Goal: Task Accomplishment & Management: Manage account settings

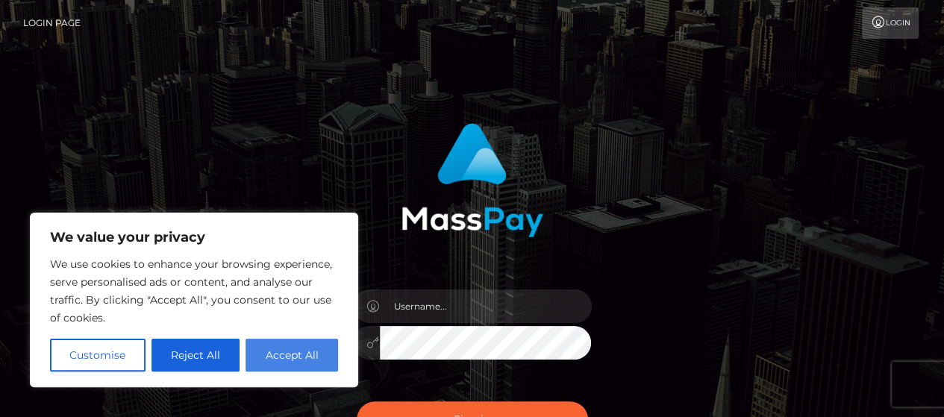
click at [317, 366] on button "Accept All" at bounding box center [291, 355] width 93 height 33
checkbox input "true"
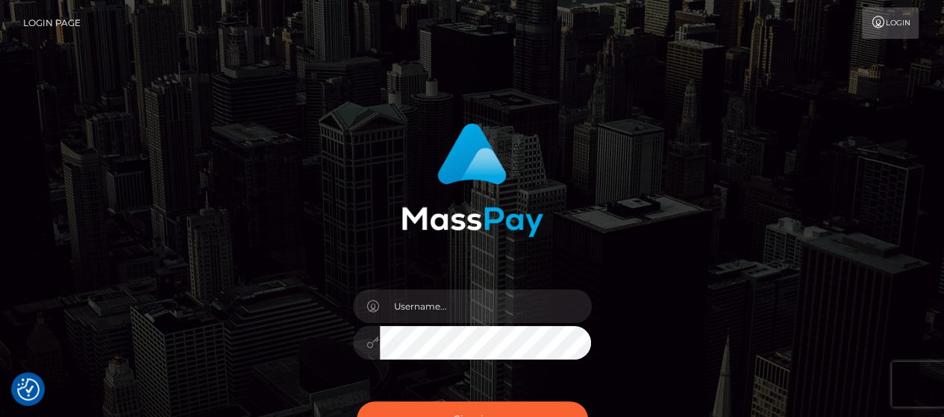
click at [897, 25] on link "Login" at bounding box center [890, 22] width 57 height 31
click at [488, 235] on img at bounding box center [472, 180] width 142 height 114
click at [39, 25] on link "Login Page" at bounding box center [51, 22] width 57 height 31
